Goal: Task Accomplishment & Management: Use online tool/utility

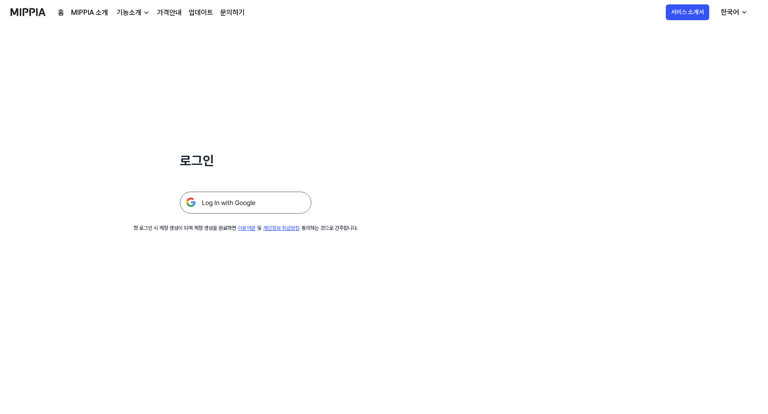
click at [220, 205] on img at bounding box center [246, 203] width 132 height 22
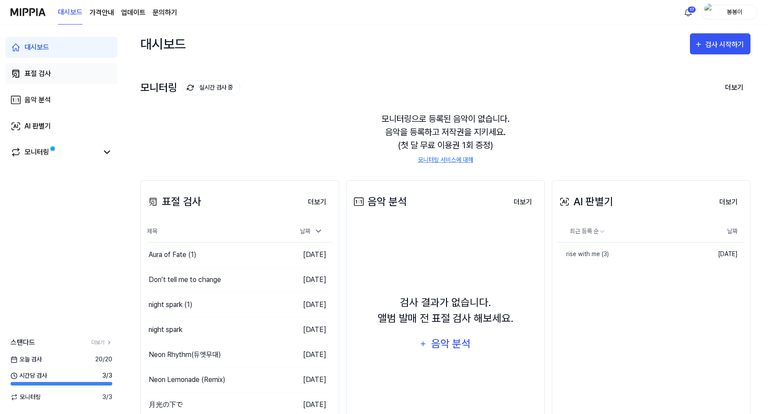
click at [38, 76] on div "표절 검사" at bounding box center [38, 73] width 26 height 11
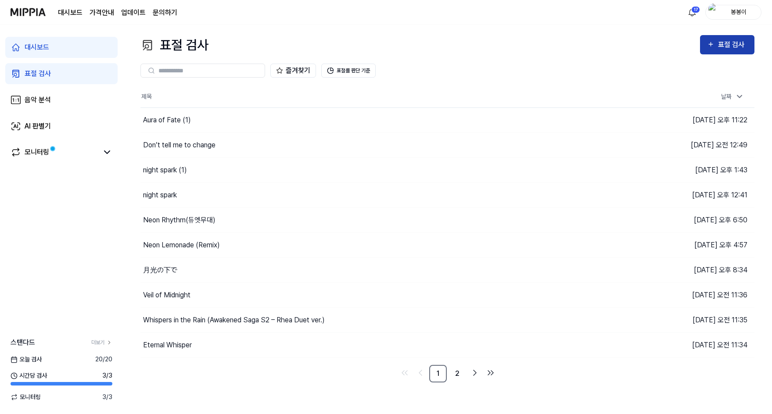
click at [726, 47] on div "표절 검사" at bounding box center [732, 44] width 29 height 11
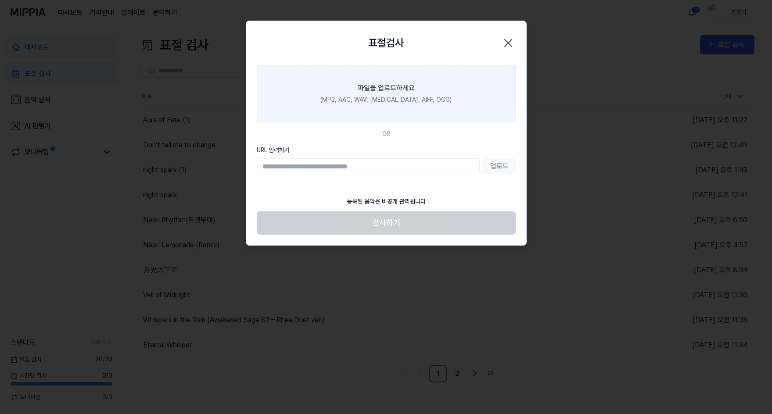
click at [376, 97] on div "(MP3, AAC, WAV, [MEDICAL_DATA], AIFF, OGG)" at bounding box center [385, 99] width 131 height 9
click at [0, 0] on input "파일을 업로드하세요 (MP3, AAC, WAV, [MEDICAL_DATA], AIFF, OGG)" at bounding box center [0, 0] width 0 height 0
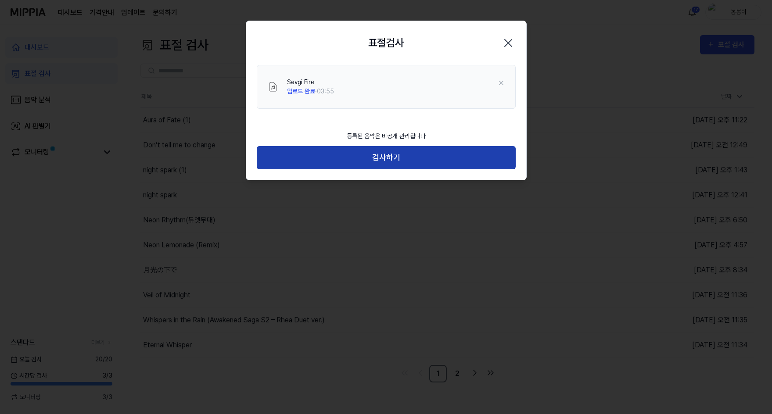
click at [381, 158] on button "검사하기" at bounding box center [386, 157] width 259 height 23
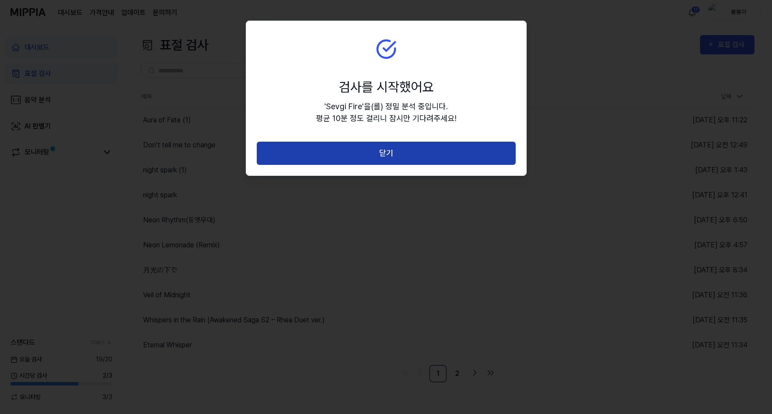
click at [386, 148] on button "닫기" at bounding box center [386, 153] width 259 height 23
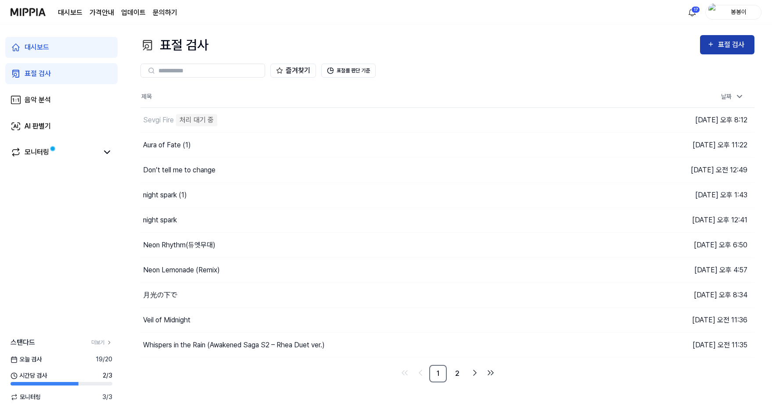
click at [730, 50] on div "표절 검사" at bounding box center [732, 44] width 29 height 11
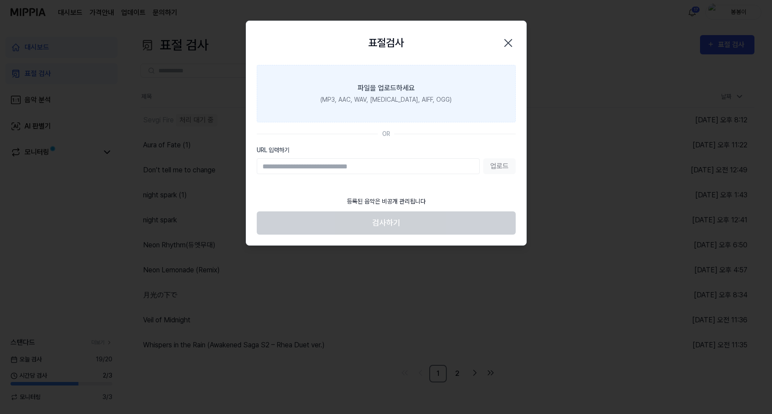
click at [365, 103] on div "(MP3, AAC, WAV, FLAC, AIFF, OGG)" at bounding box center [385, 99] width 131 height 9
click at [0, 0] on input "파일을 업로드하세요 (MP3, AAC, WAV, FLAC, AIFF, OGG)" at bounding box center [0, 0] width 0 height 0
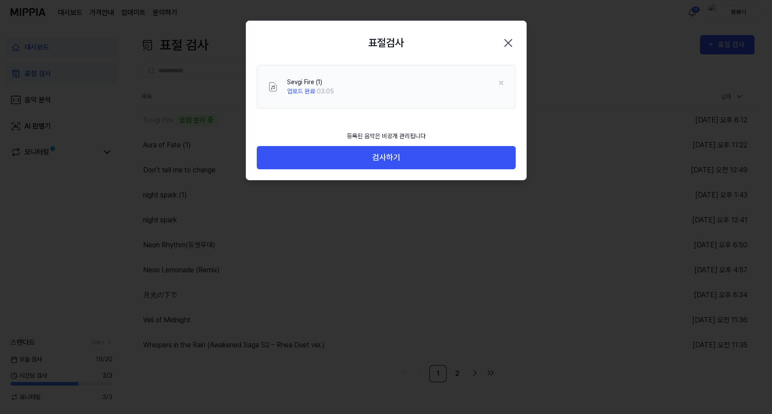
click at [506, 43] on icon "button" at bounding box center [508, 43] width 14 height 14
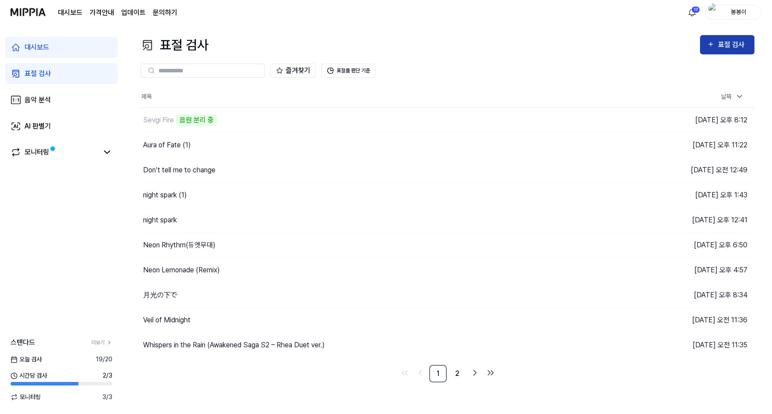
click at [730, 43] on div "표절 검사" at bounding box center [732, 44] width 29 height 11
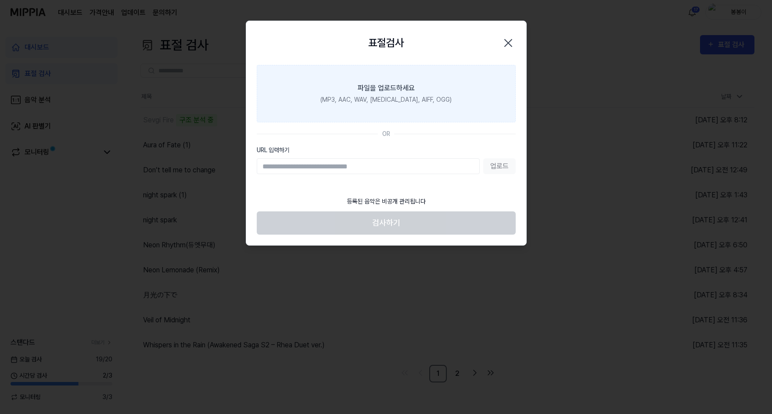
click at [379, 100] on div "(MP3, AAC, WAV, FLAC, AIFF, OGG)" at bounding box center [385, 99] width 131 height 9
click at [0, 0] on input "파일을 업로드하세요 (MP3, AAC, WAV, FLAC, AIFF, OGG)" at bounding box center [0, 0] width 0 height 0
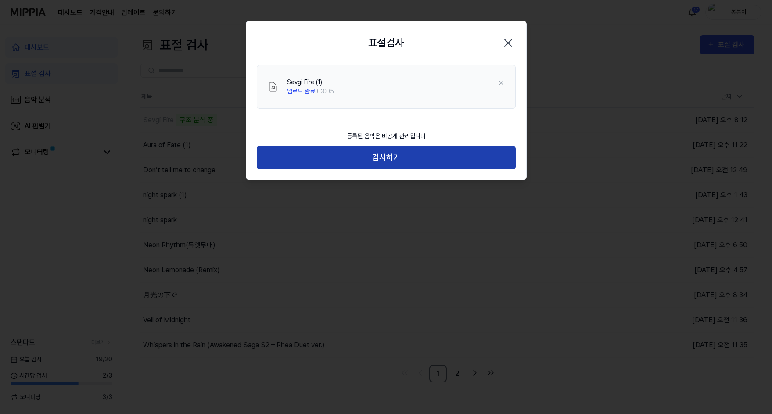
click at [385, 156] on button "검사하기" at bounding box center [386, 157] width 259 height 23
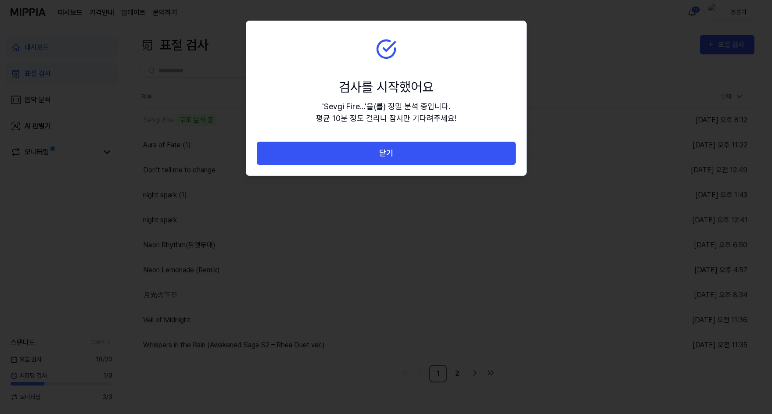
click at [580, 89] on div at bounding box center [386, 207] width 772 height 414
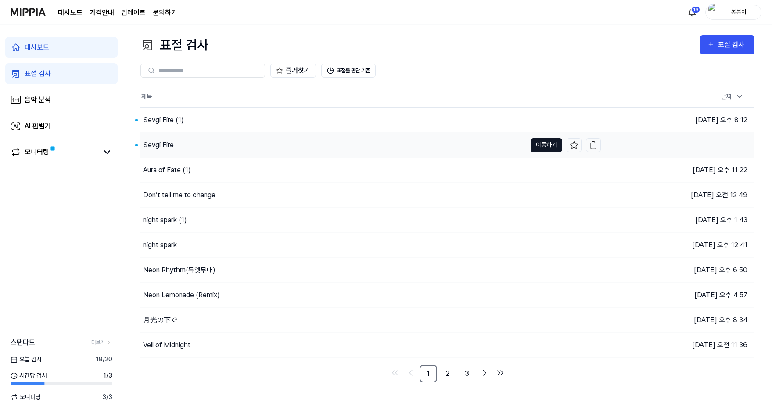
click at [548, 147] on button "이동하기" at bounding box center [546, 145] width 32 height 14
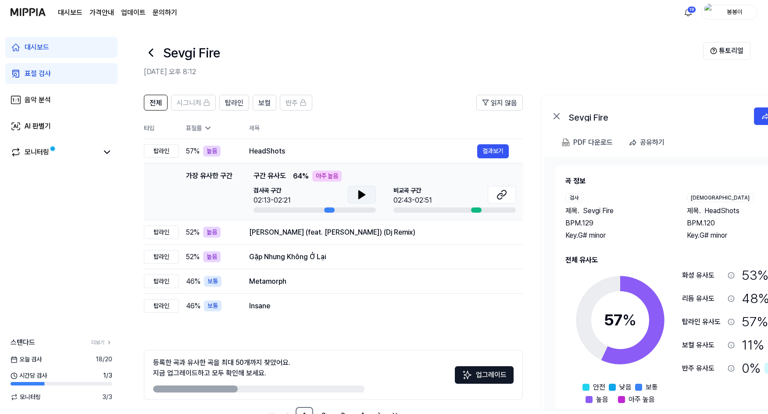
click at [359, 194] on icon at bounding box center [362, 195] width 6 height 8
click at [501, 193] on icon at bounding box center [502, 195] width 11 height 11
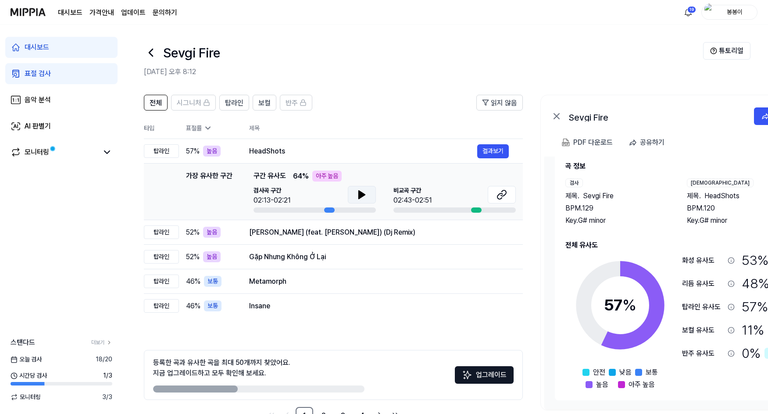
click at [158, 51] on div "Sevgi Fire" at bounding box center [423, 52] width 559 height 21
click at [151, 51] on icon at bounding box center [151, 52] width 4 height 7
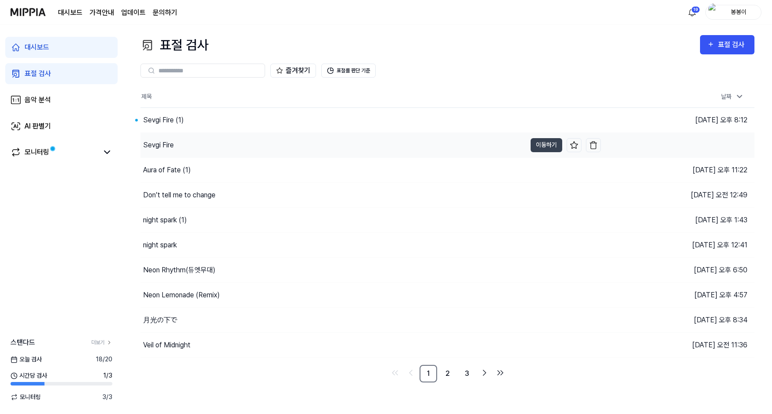
click at [161, 142] on div "Sevgi Fire" at bounding box center [158, 145] width 31 height 11
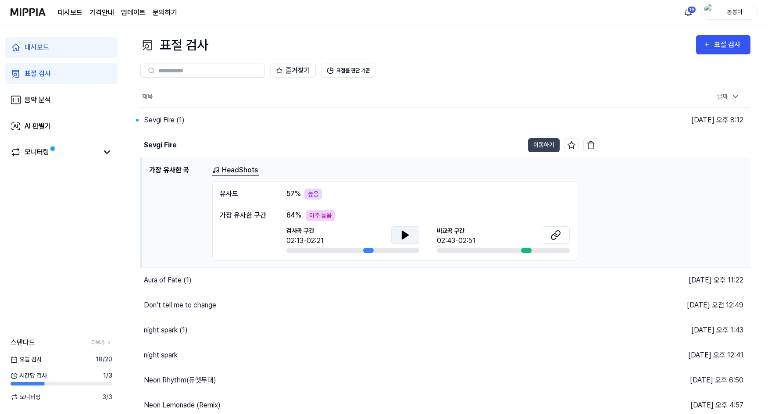
click at [405, 241] on button at bounding box center [405, 235] width 28 height 18
click at [406, 238] on icon at bounding box center [407, 234] width 2 height 7
click at [537, 147] on button "이동하기" at bounding box center [544, 145] width 32 height 14
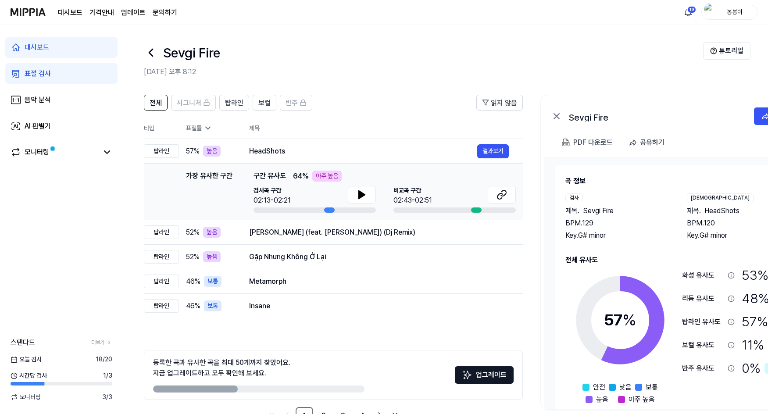
click at [149, 50] on icon at bounding box center [151, 53] width 14 height 14
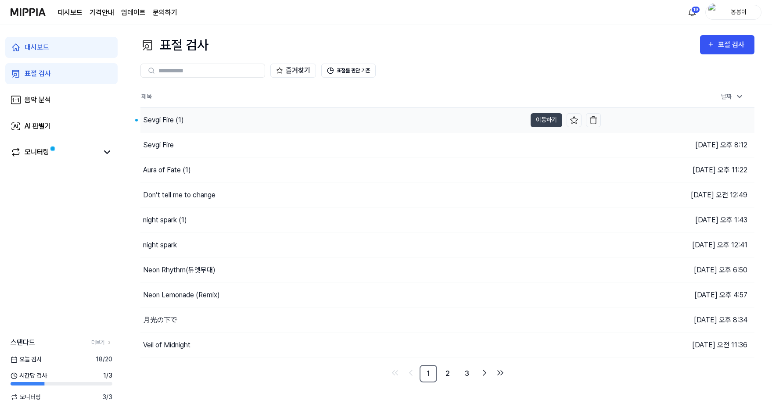
click at [176, 117] on div "Sevgi Fire (1)" at bounding box center [163, 120] width 41 height 11
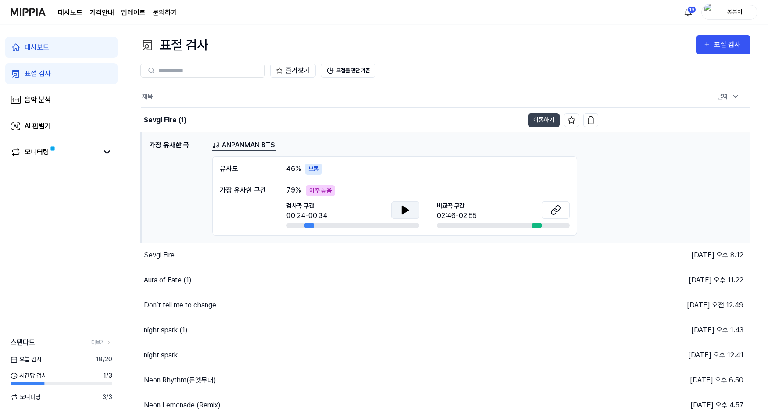
click at [402, 211] on icon at bounding box center [405, 210] width 6 height 8
click at [554, 208] on icon at bounding box center [556, 210] width 11 height 11
